Goal: Transaction & Acquisition: Obtain resource

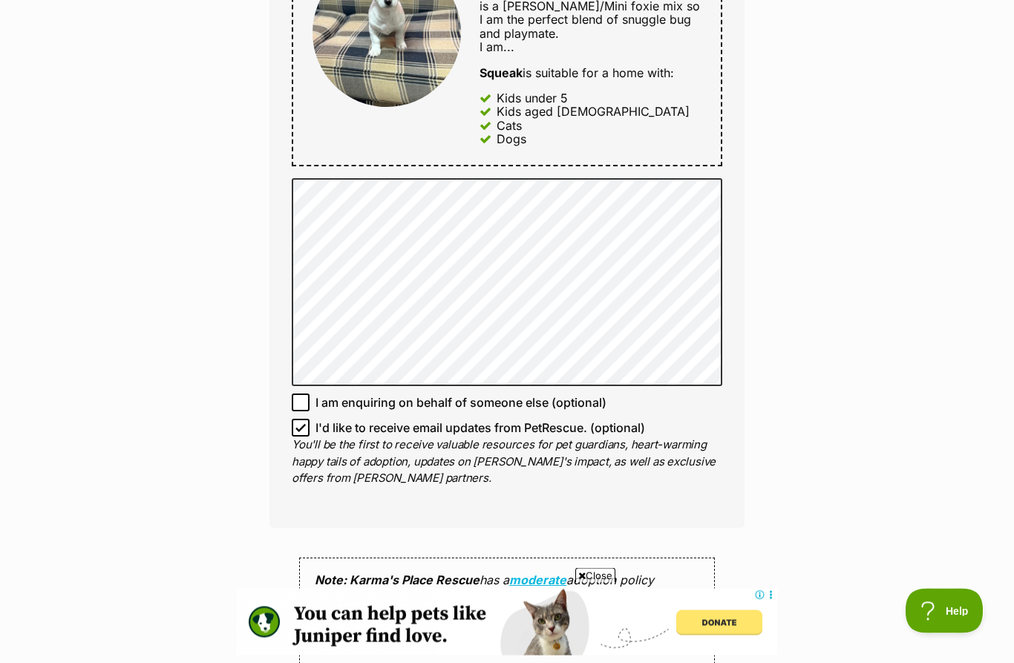
scroll to position [829, 0]
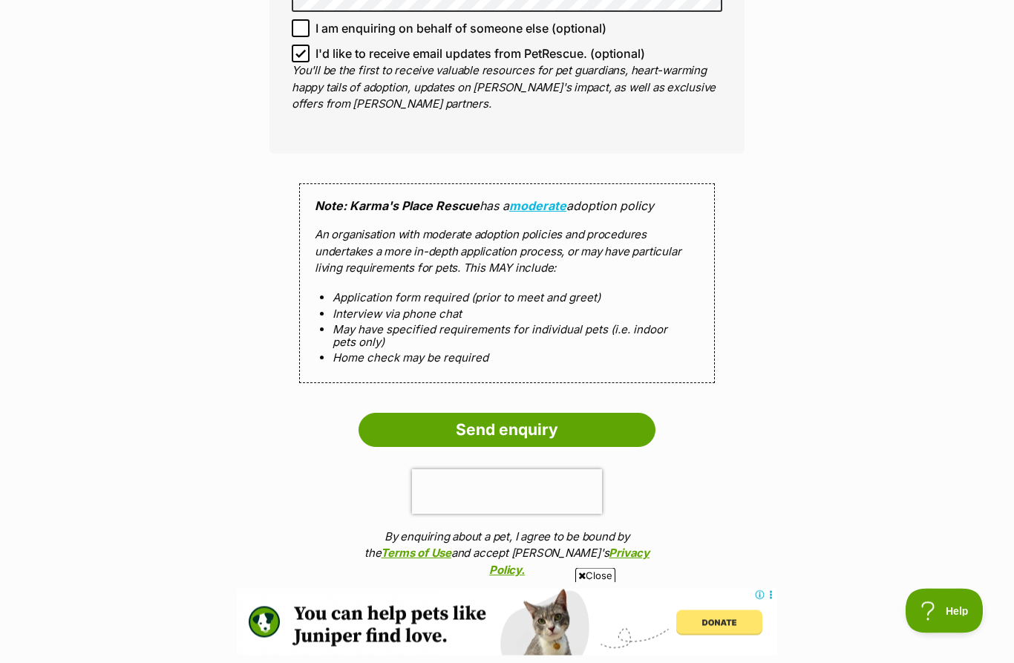
click at [646, 414] on input "Send enquiry" at bounding box center [507, 431] width 297 height 34
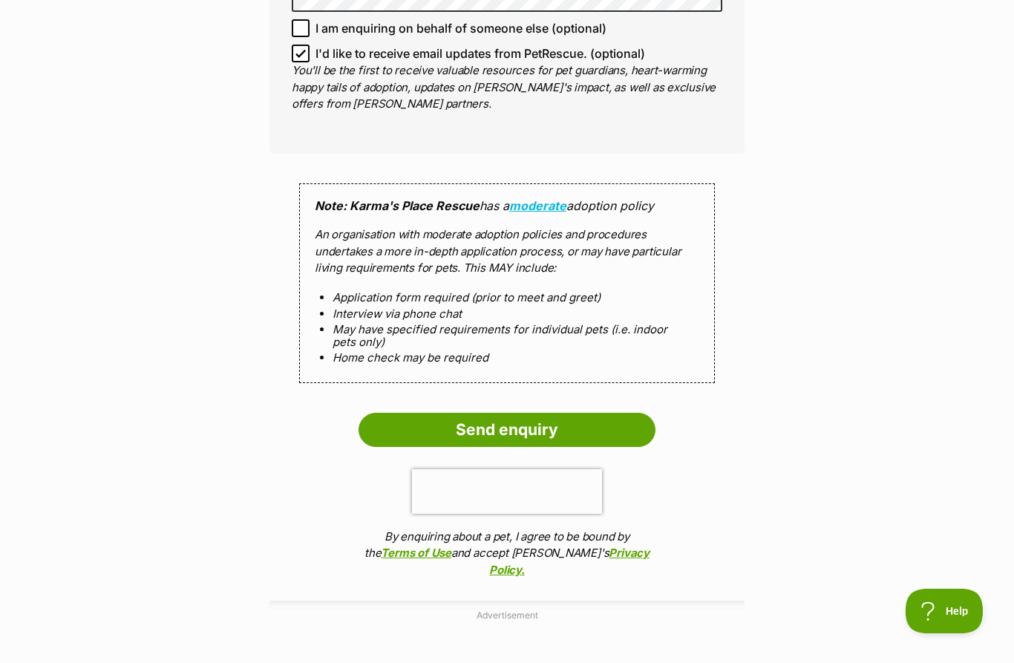
scroll to position [1250, 0]
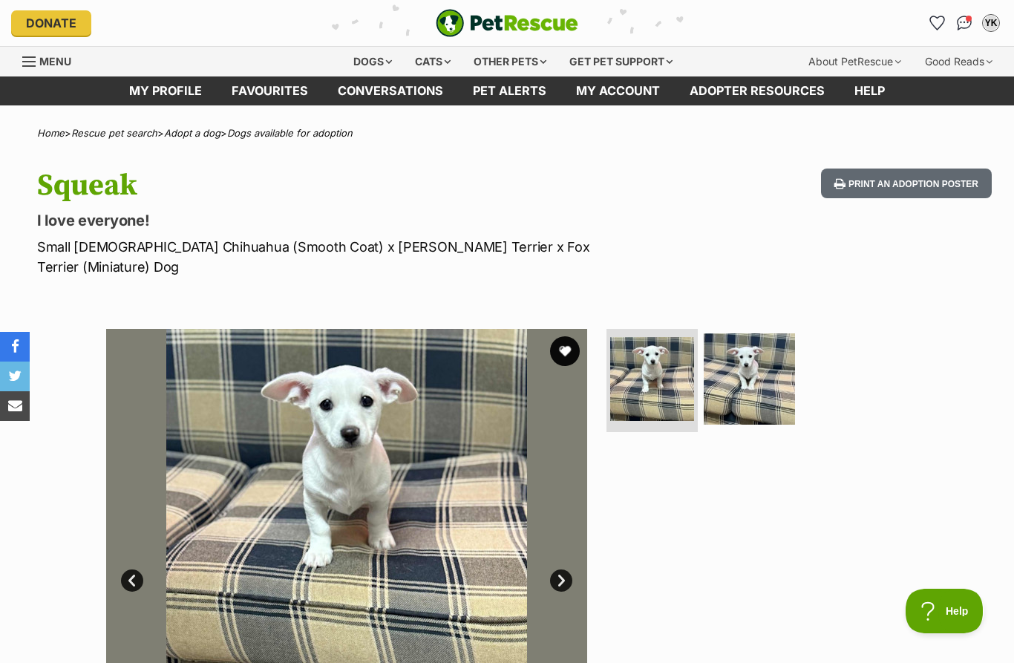
click at [572, 336] on button "favourite" at bounding box center [565, 351] width 30 height 30
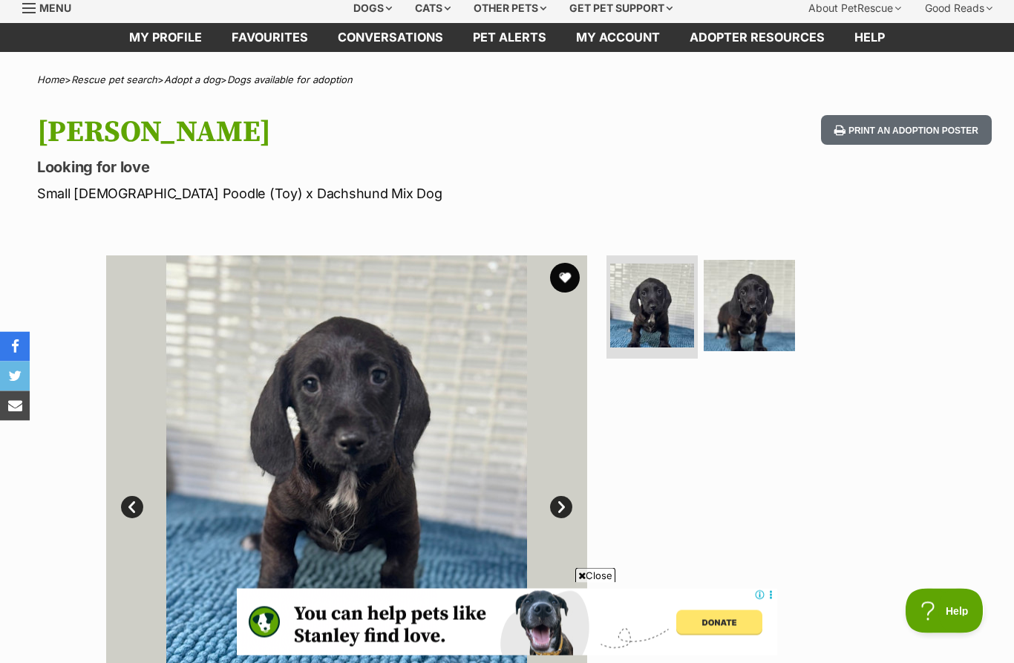
scroll to position [26, 0]
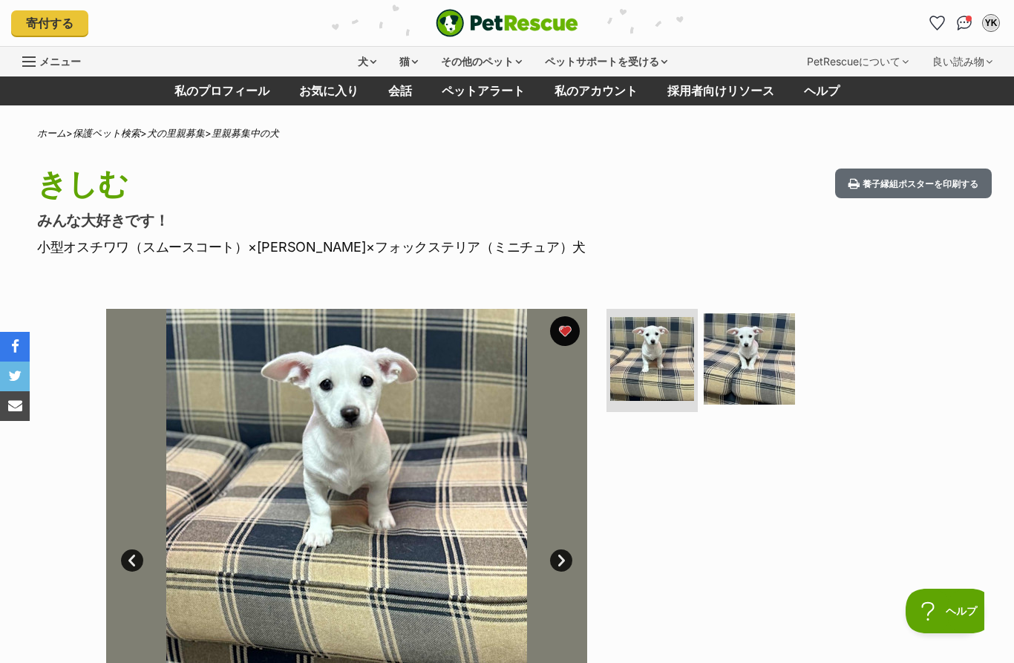
click at [750, 382] on img at bounding box center [749, 358] width 91 height 91
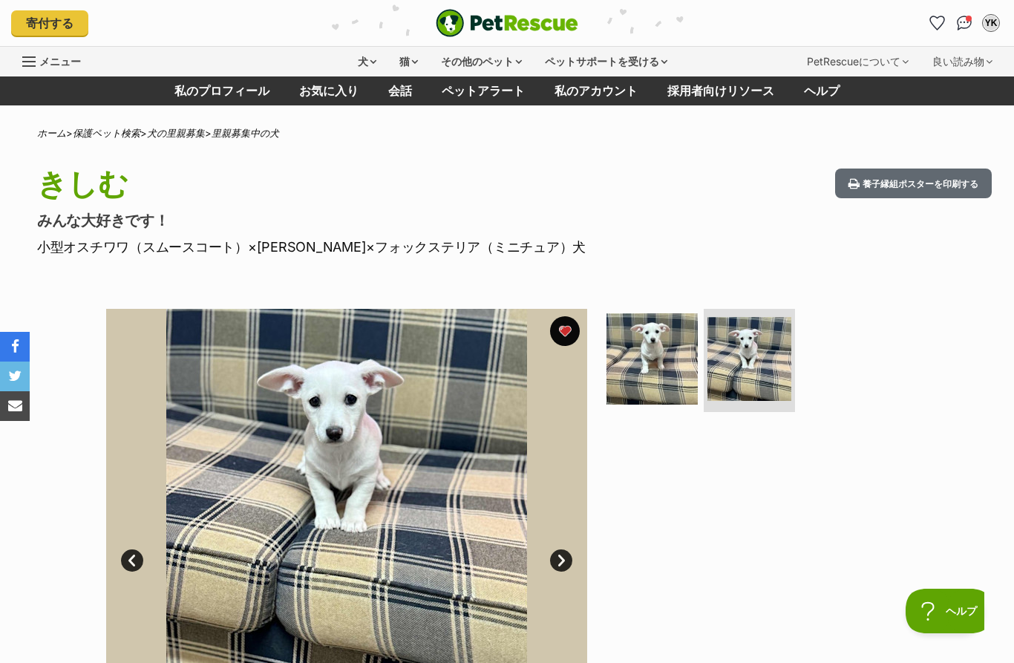
click at [627, 373] on img at bounding box center [652, 358] width 91 height 91
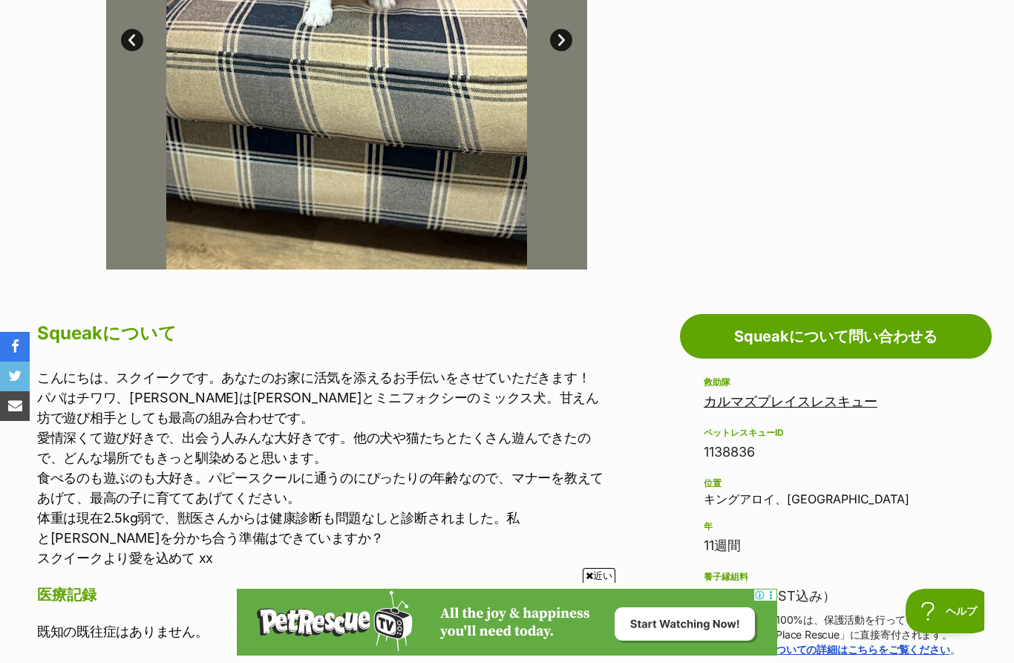
click at [785, 409] on font "カルマズプレイスレスキュー" at bounding box center [791, 401] width 174 height 16
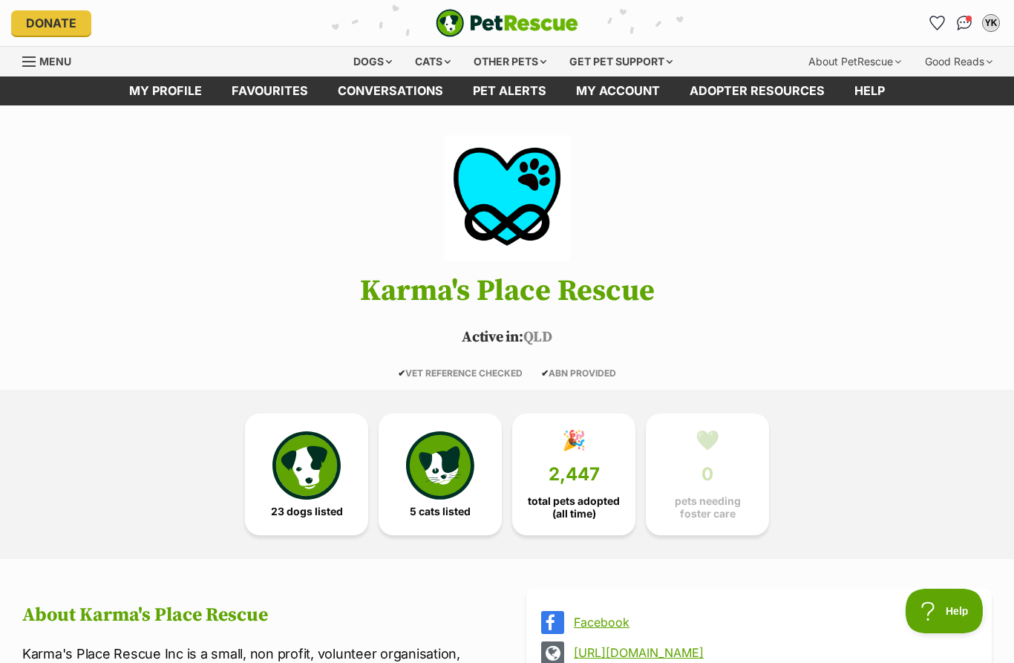
click at [448, 466] on img at bounding box center [440, 465] width 68 height 68
click at [316, 471] on img at bounding box center [306, 465] width 68 height 68
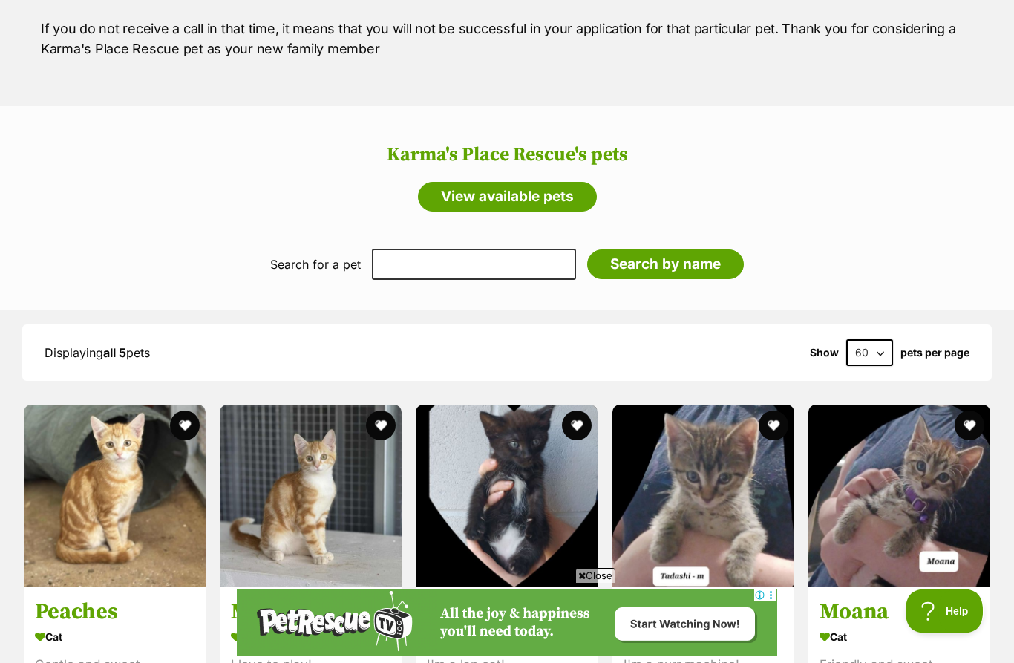
scroll to position [1060, 0]
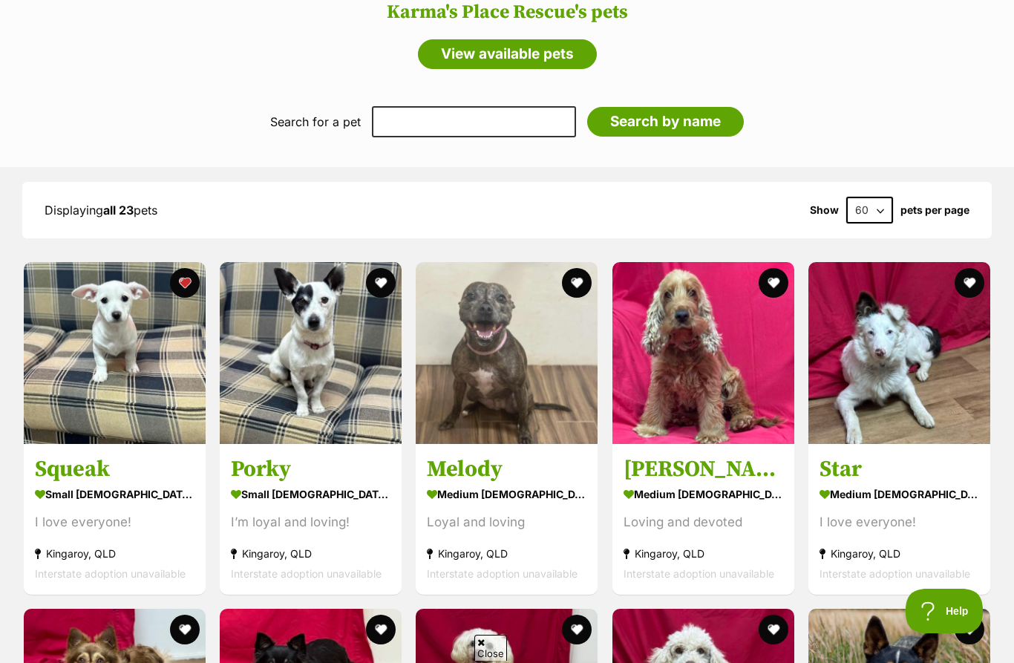
click at [320, 342] on img at bounding box center [311, 353] width 182 height 182
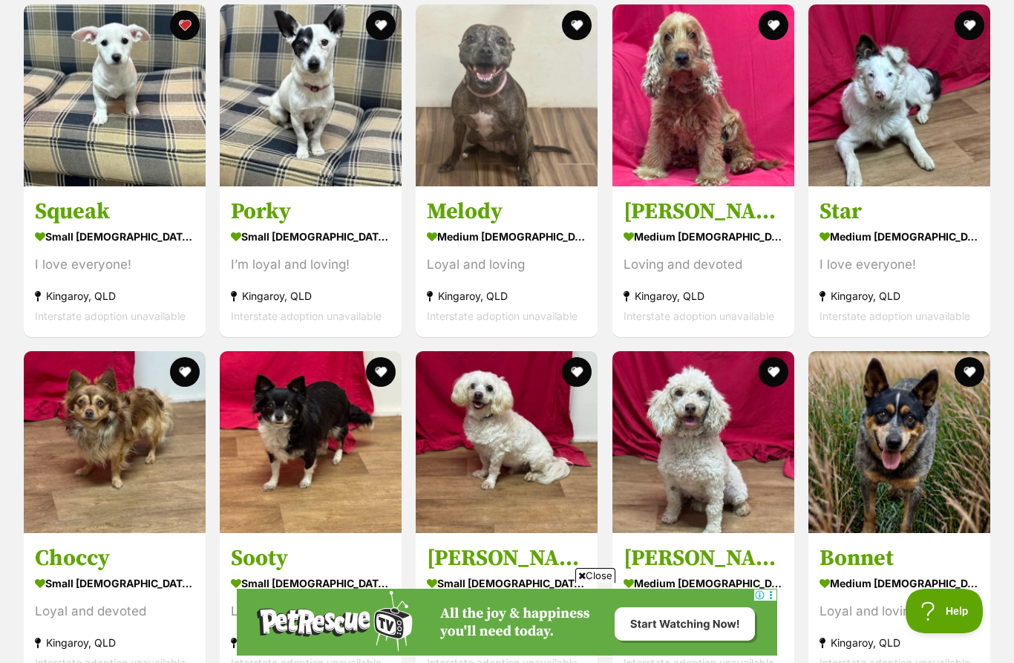
scroll to position [1462, 0]
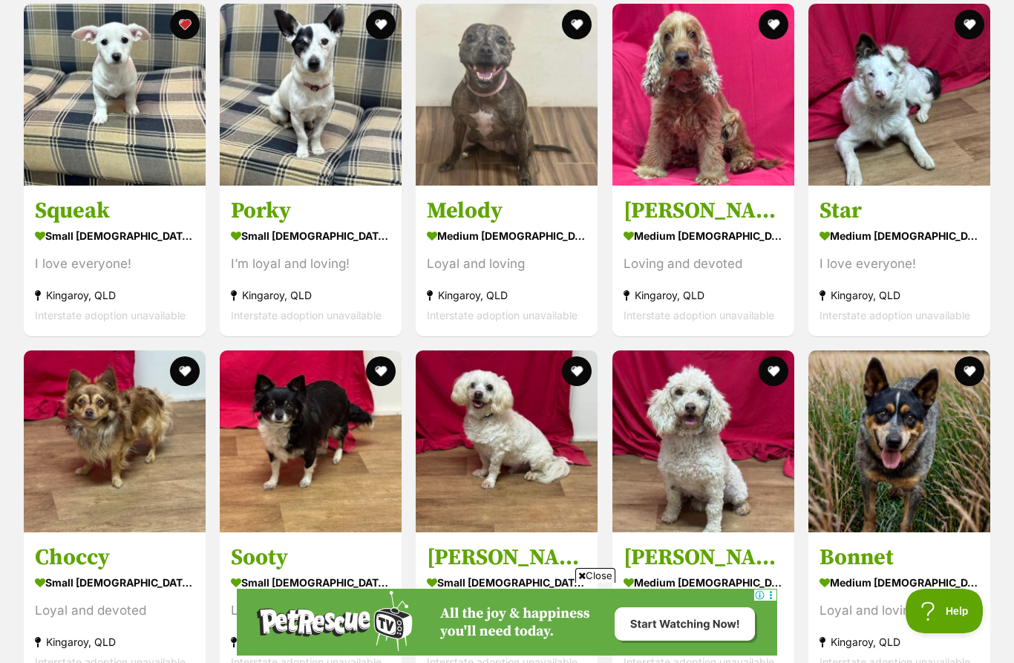
click at [272, 497] on img at bounding box center [311, 441] width 182 height 182
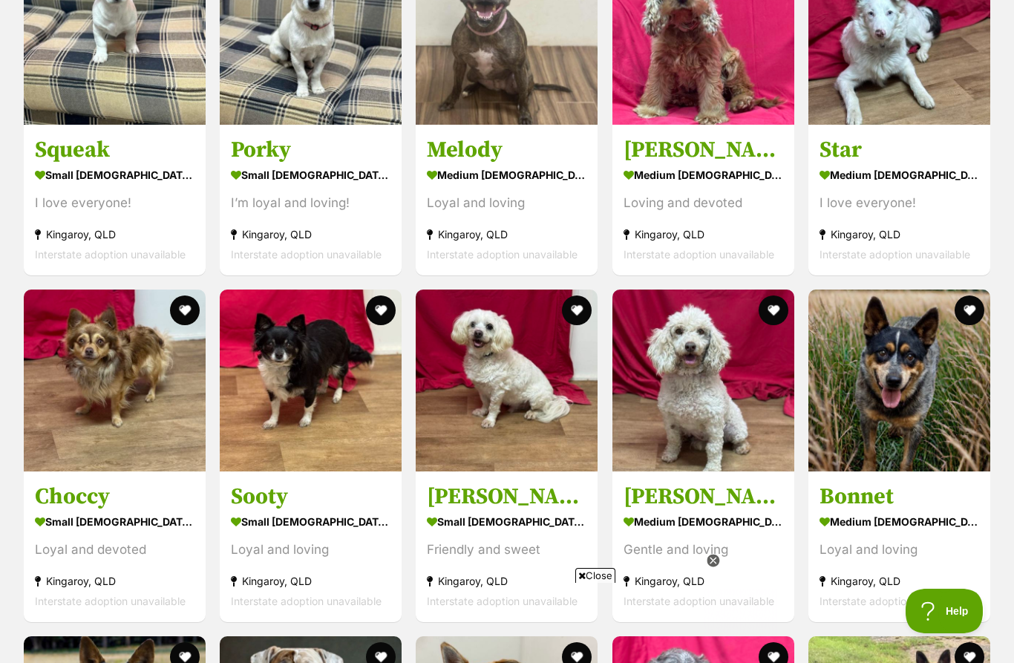
scroll to position [0, 0]
click at [57, 444] on img at bounding box center [115, 381] width 182 height 182
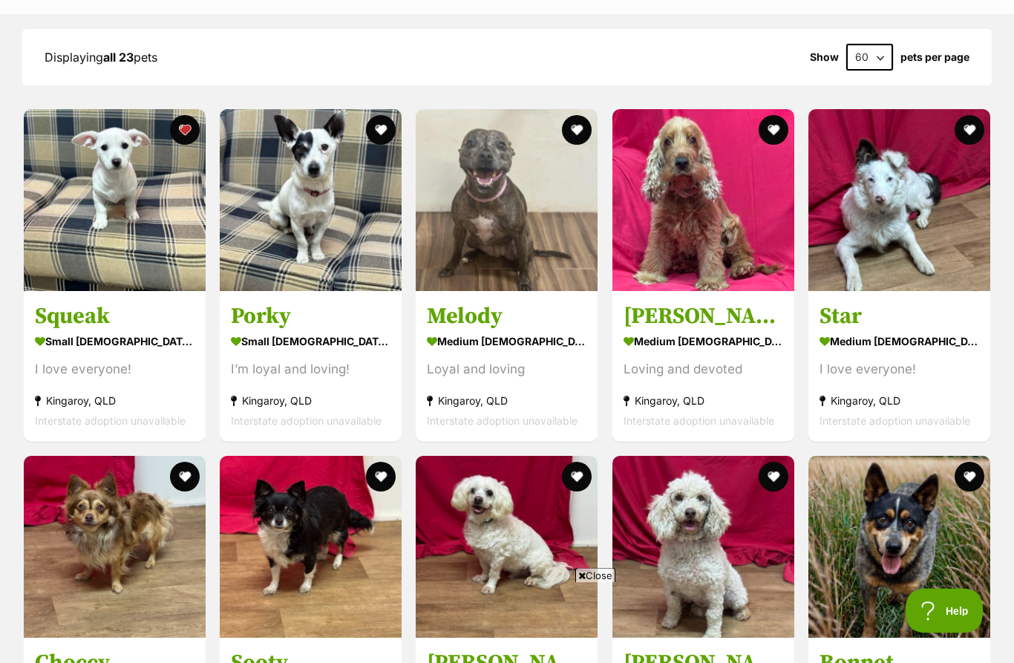
scroll to position [1356, 0]
click at [94, 202] on img at bounding box center [115, 200] width 182 height 182
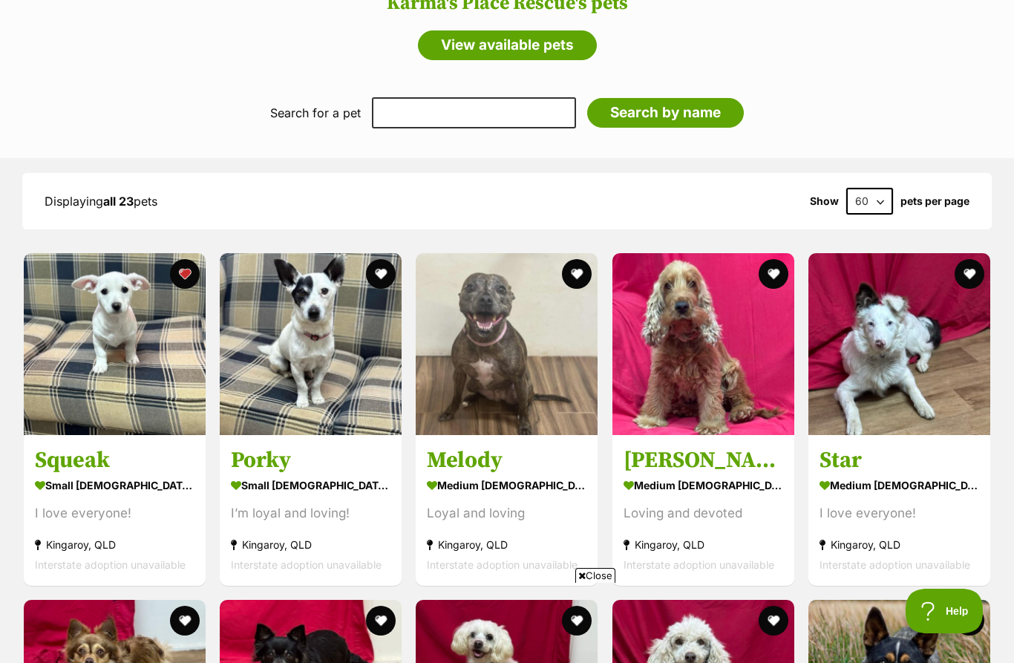
scroll to position [1198, 0]
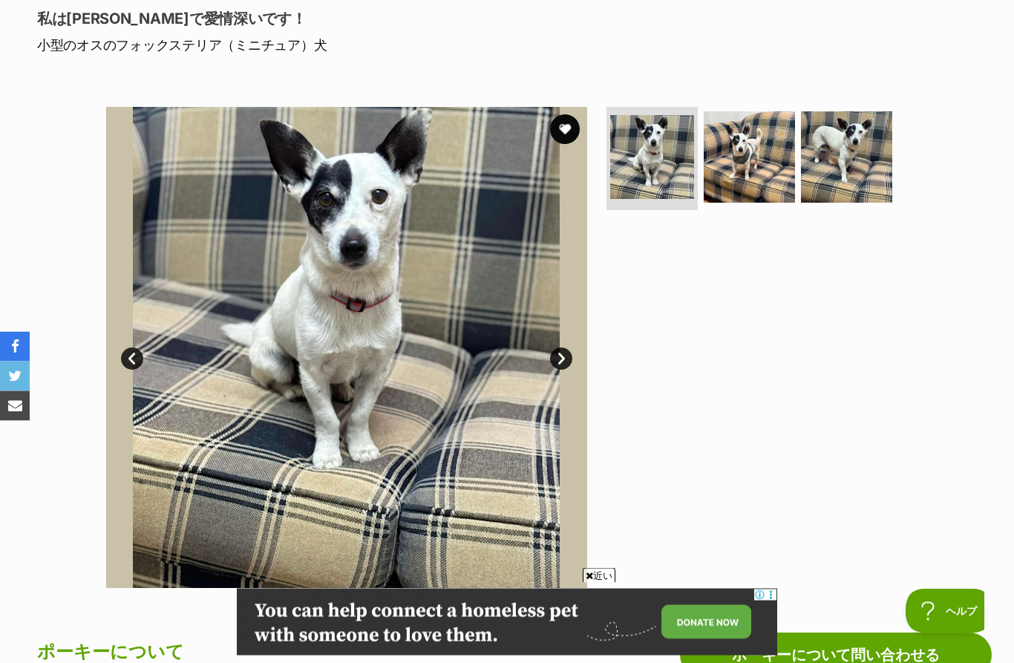
scroll to position [201, 0]
click at [754, 156] on img at bounding box center [749, 157] width 91 height 91
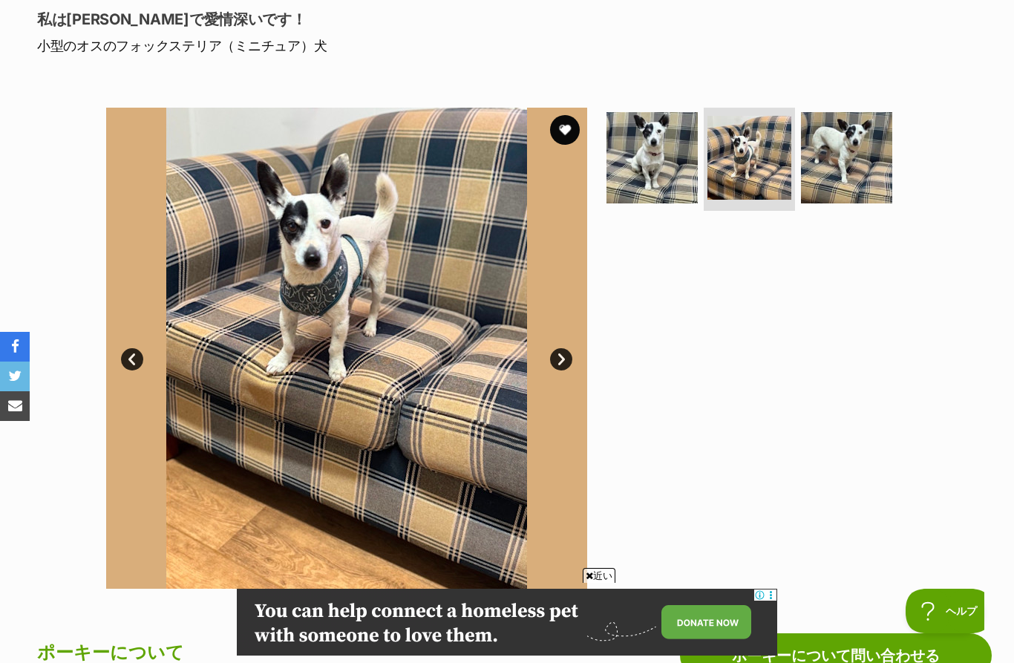
click at [834, 152] on img at bounding box center [846, 157] width 91 height 91
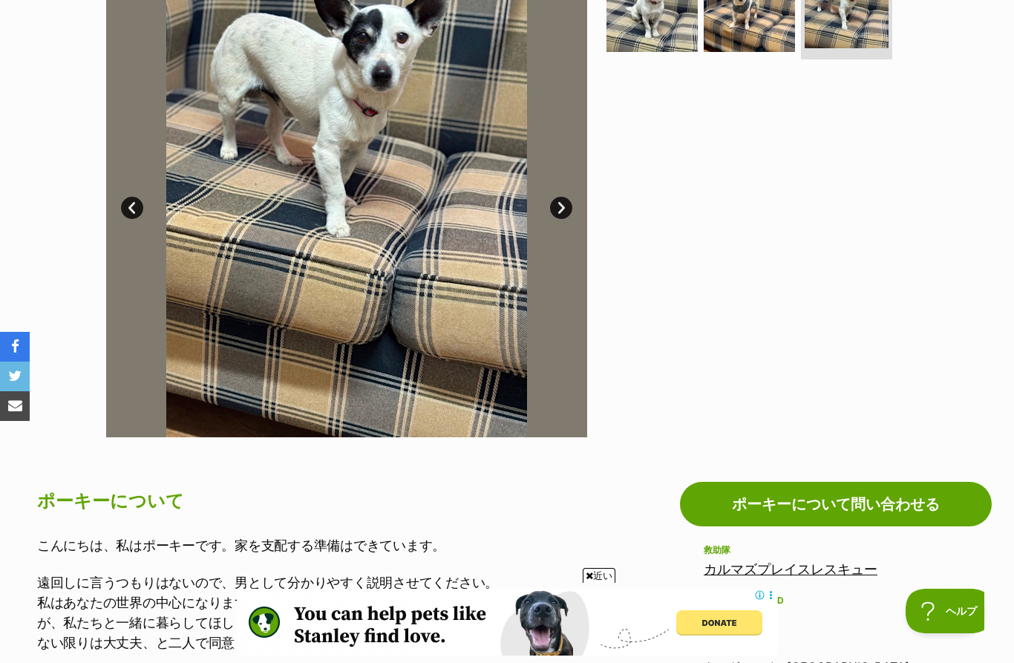
scroll to position [338, 0]
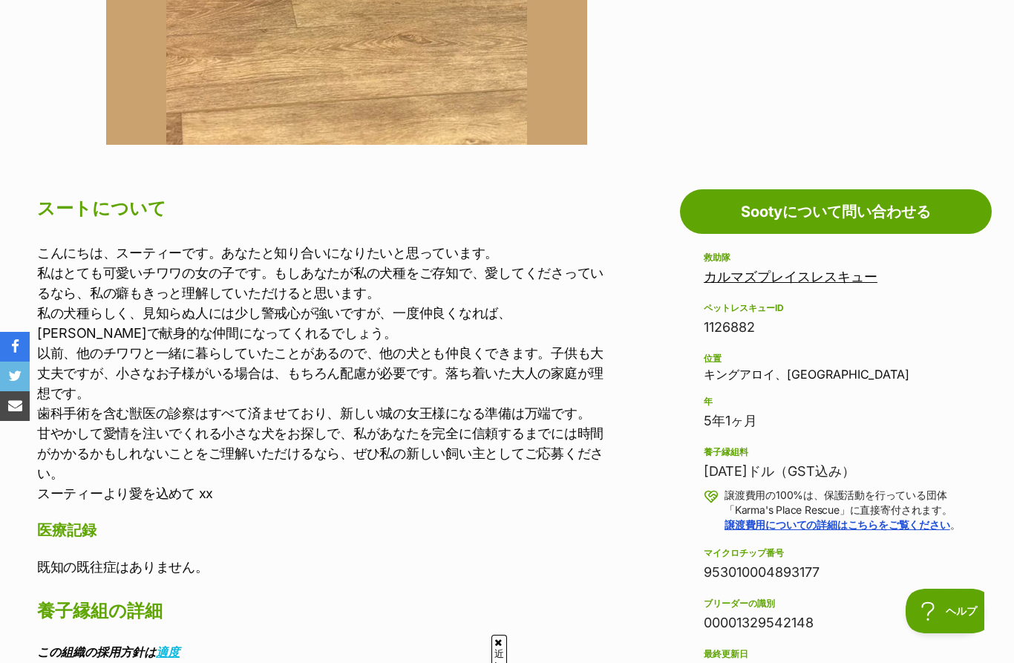
scroll to position [616, 0]
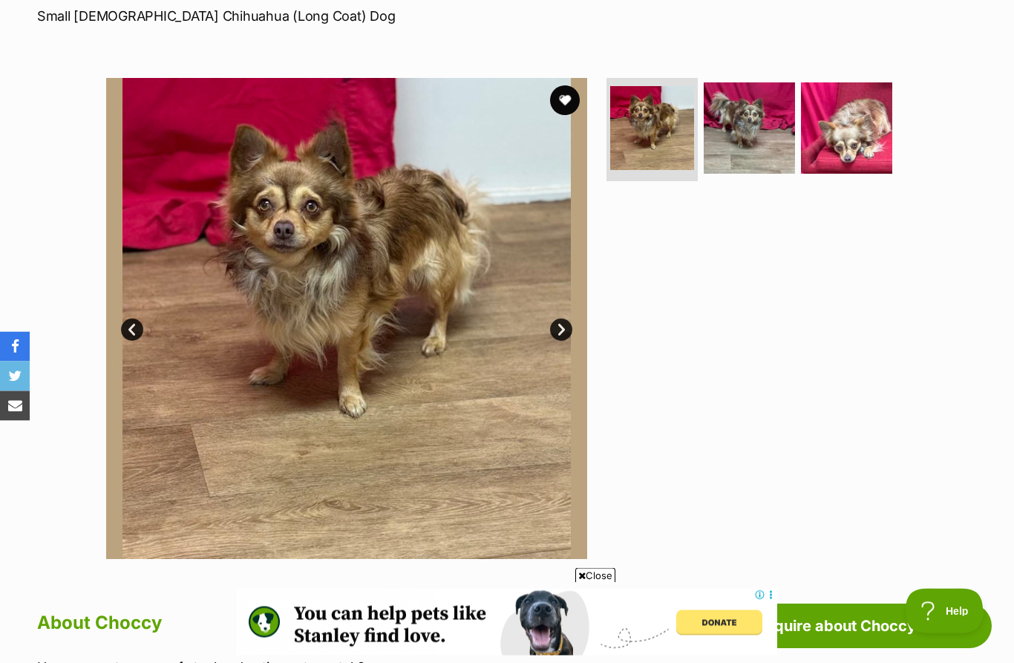
scroll to position [231, 0]
click at [769, 127] on img at bounding box center [749, 127] width 91 height 91
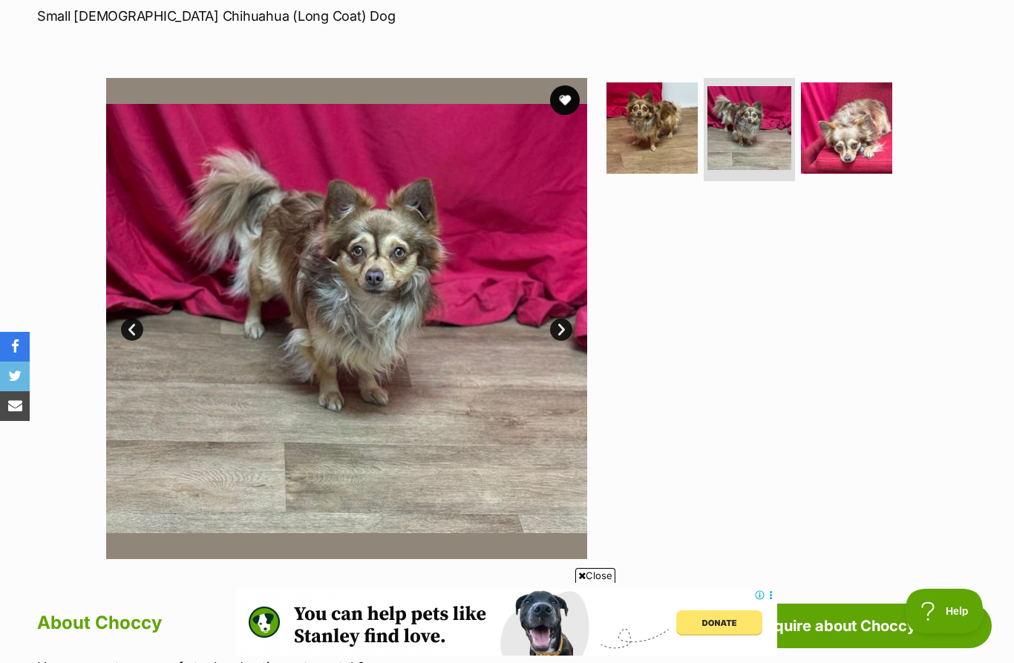
click at [859, 130] on img at bounding box center [846, 127] width 91 height 91
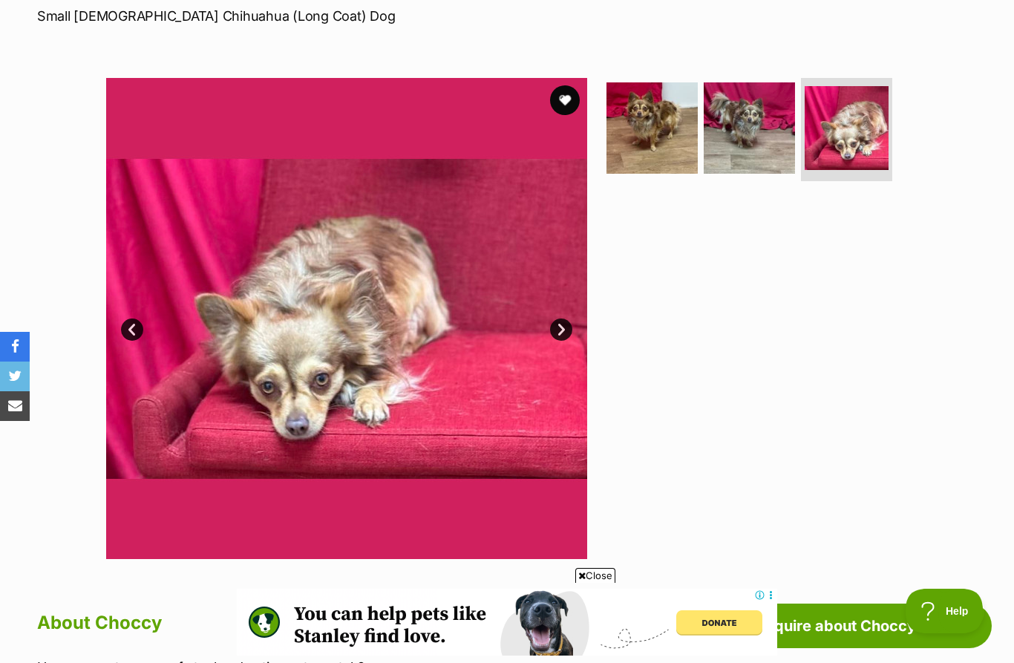
click at [676, 125] on img at bounding box center [652, 127] width 91 height 91
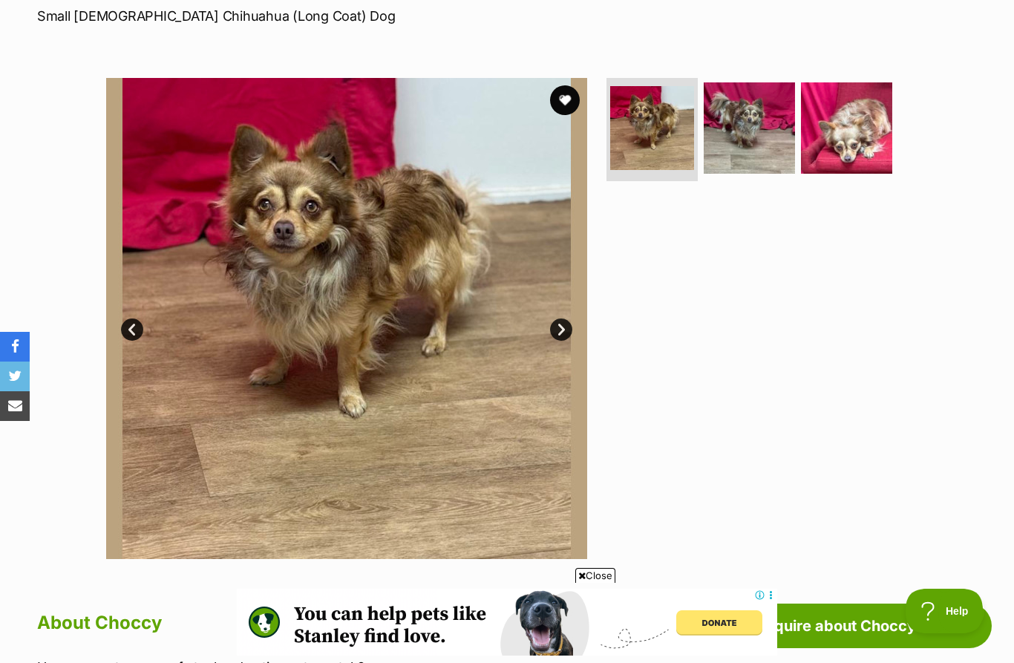
click at [759, 113] on img at bounding box center [749, 127] width 91 height 91
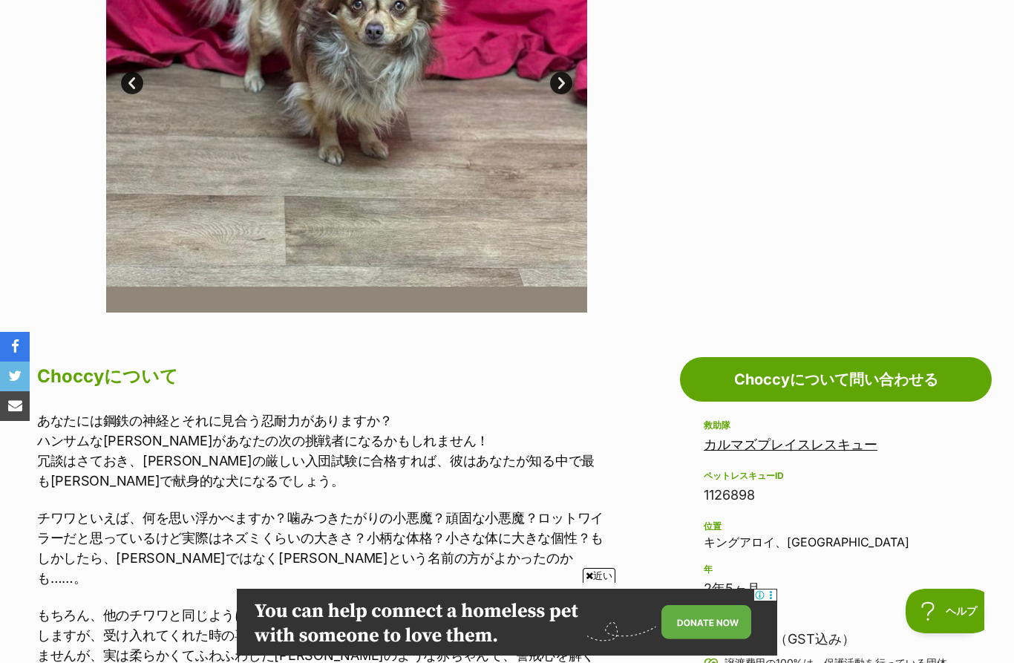
scroll to position [462, 0]
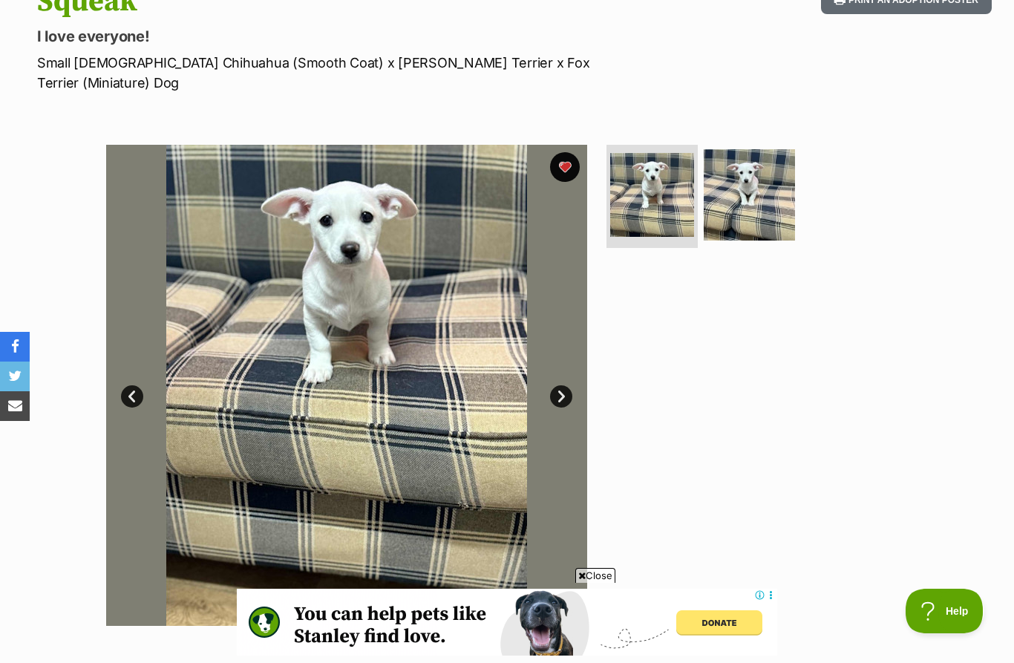
scroll to position [169, 0]
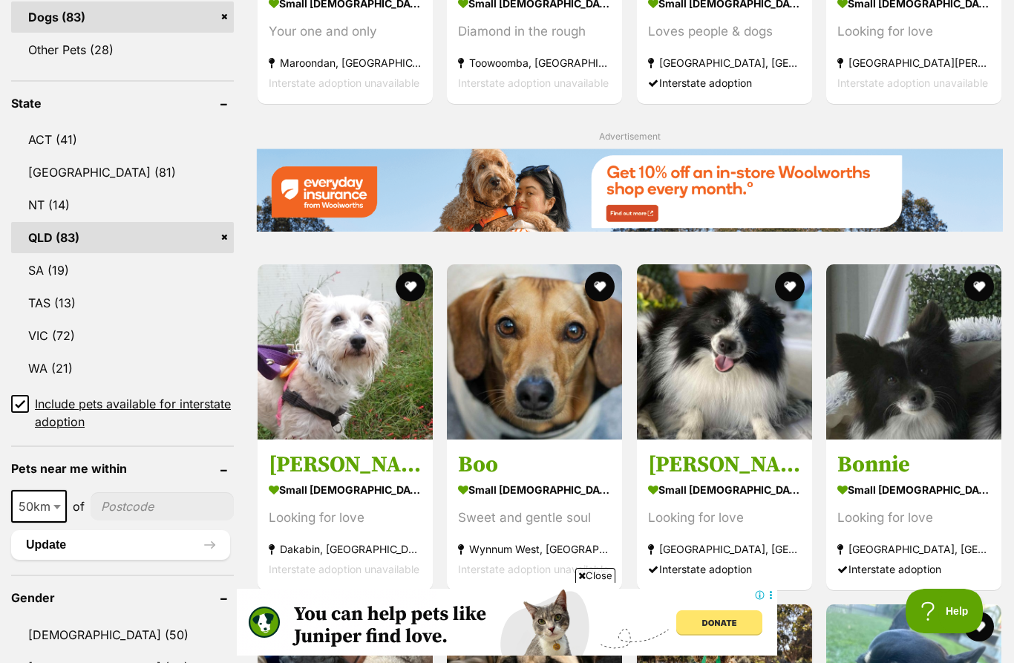
scroll to position [722, 0]
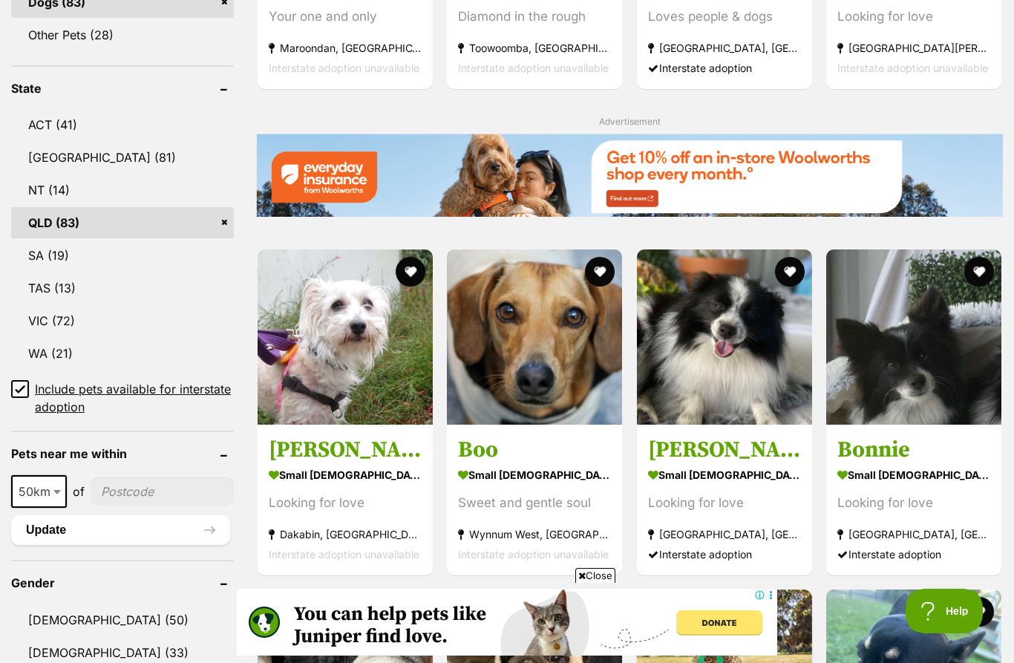
click at [877, 382] on img at bounding box center [913, 336] width 175 height 175
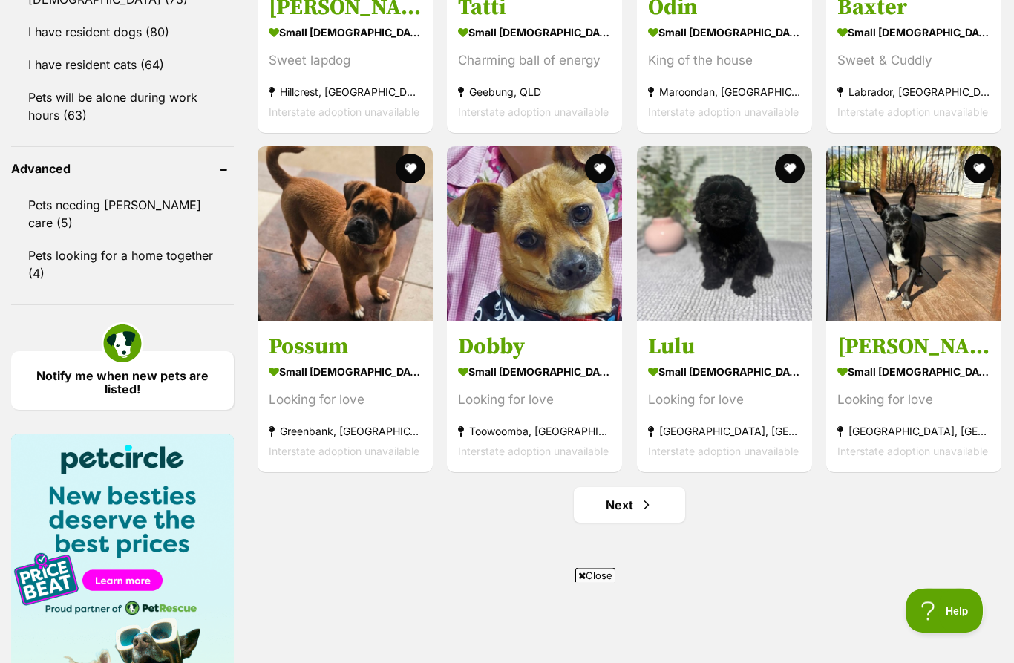
scroll to position [1844, 0]
click at [650, 488] on link "Next" at bounding box center [629, 505] width 111 height 36
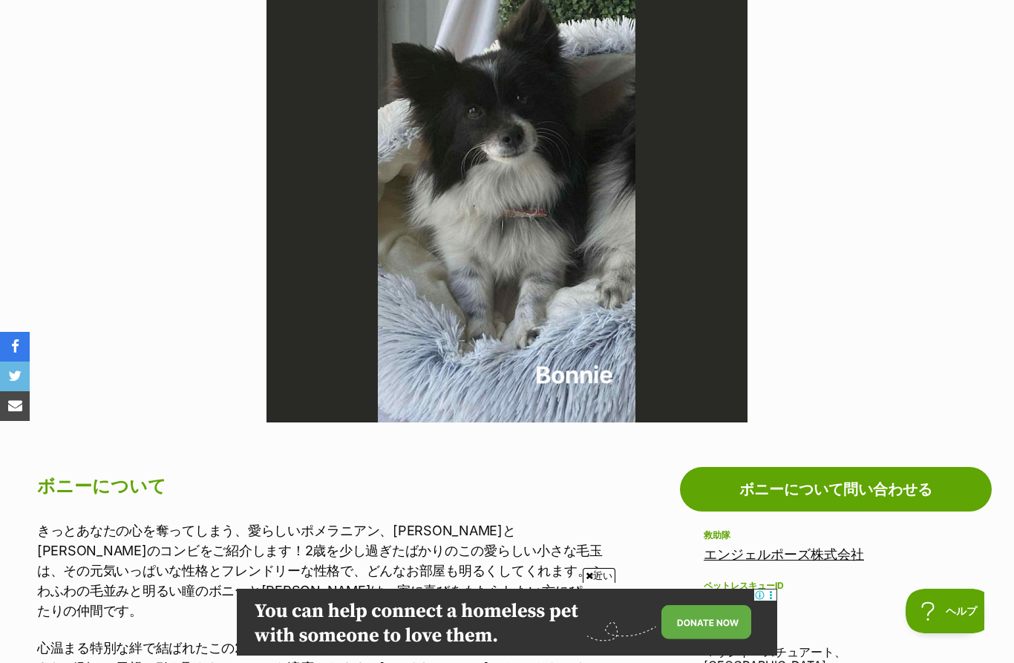
scroll to position [333, 0]
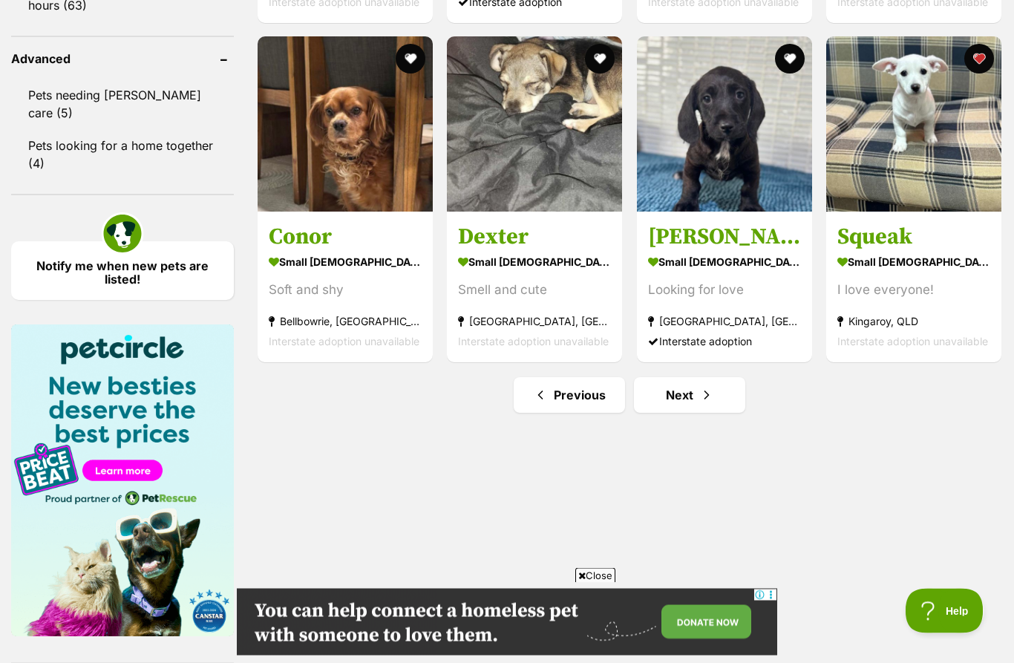
scroll to position [1954, 0]
click at [725, 386] on link "Next" at bounding box center [689, 395] width 111 height 36
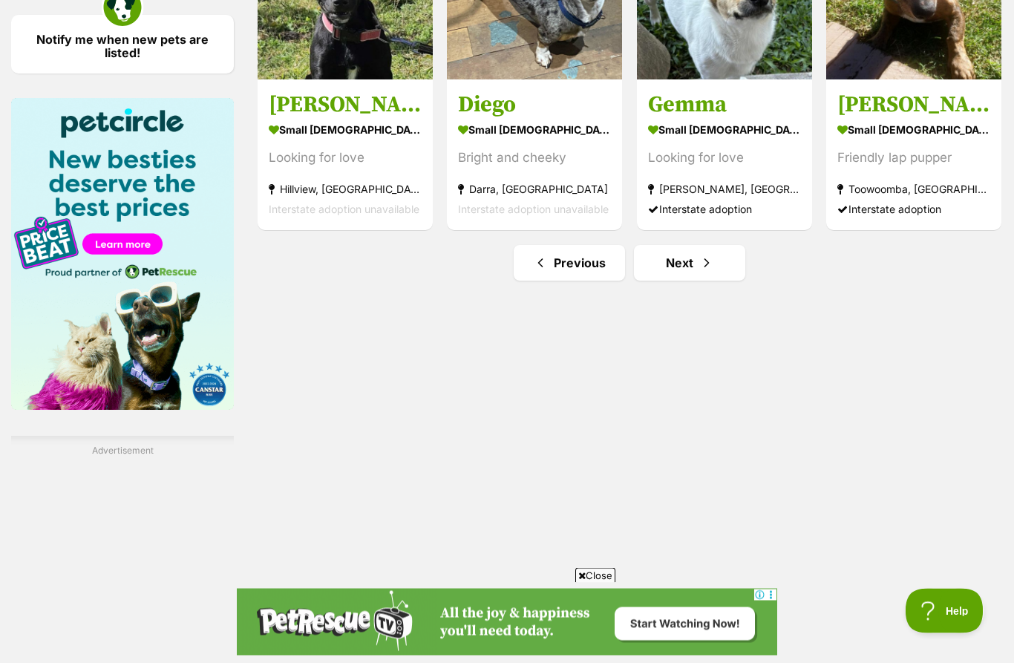
scroll to position [2180, 0]
click at [717, 268] on link "Next" at bounding box center [689, 263] width 111 height 36
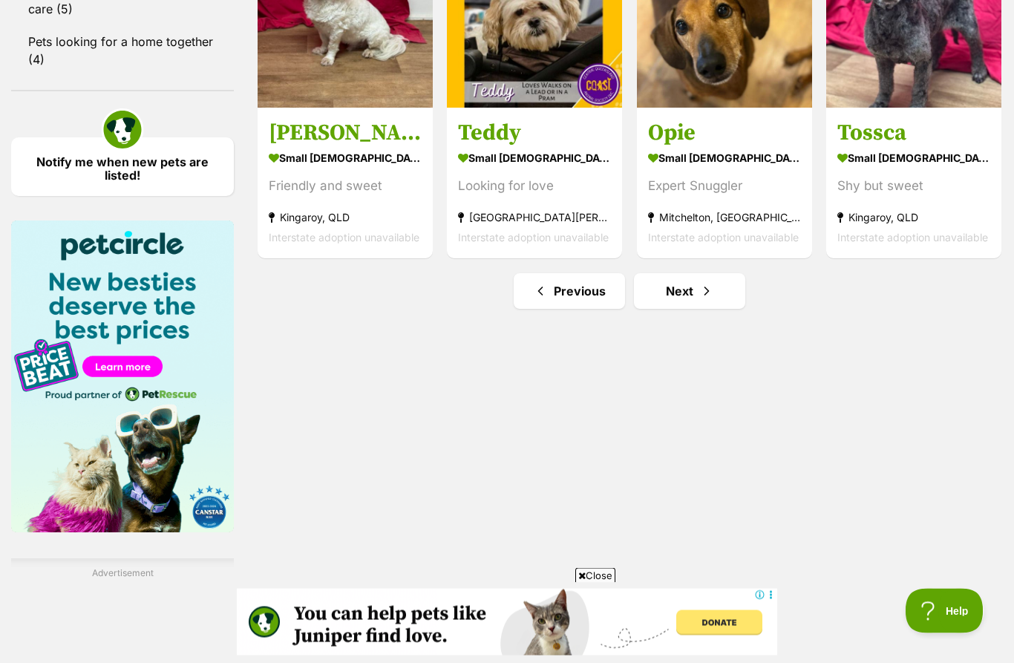
scroll to position [2097, 0]
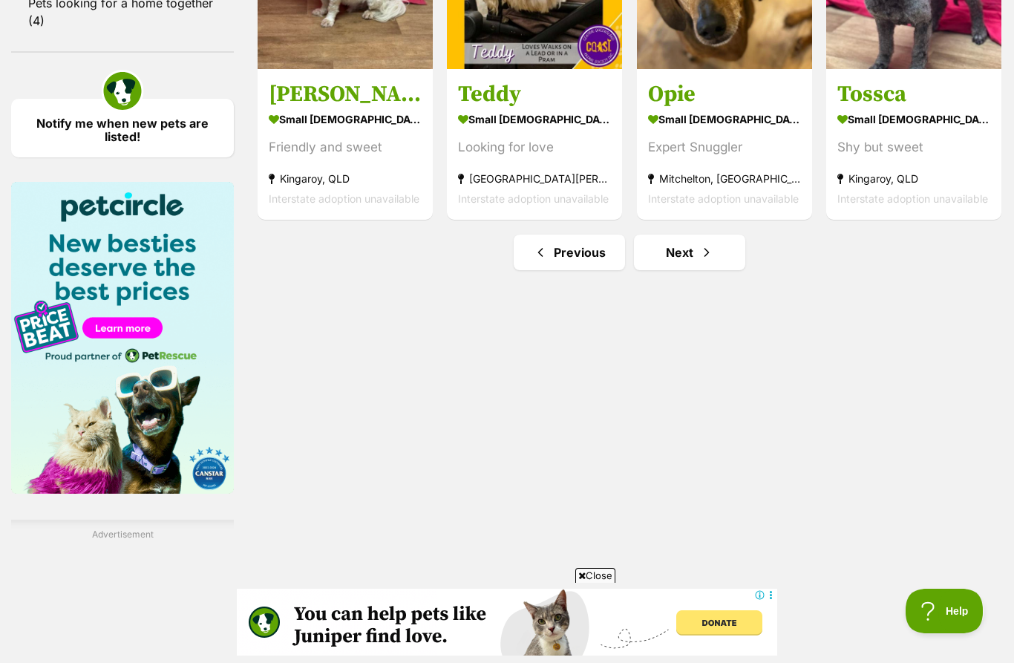
click at [717, 261] on link "Next" at bounding box center [689, 253] width 111 height 36
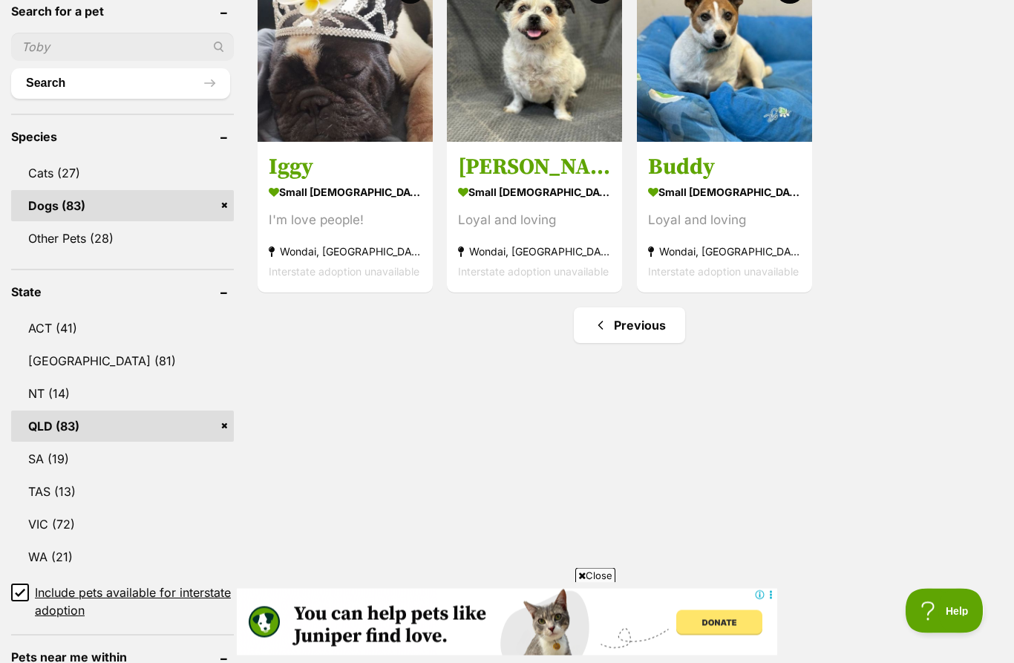
scroll to position [518, 0]
